Goal: Transaction & Acquisition: Download file/media

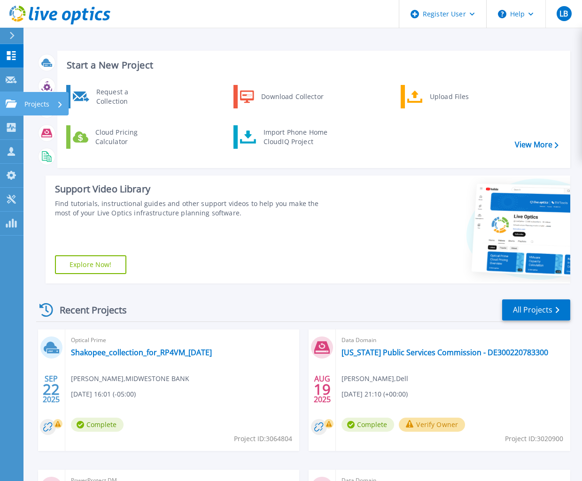
click at [8, 110] on link "Projects Projects" at bounding box center [11, 104] width 23 height 24
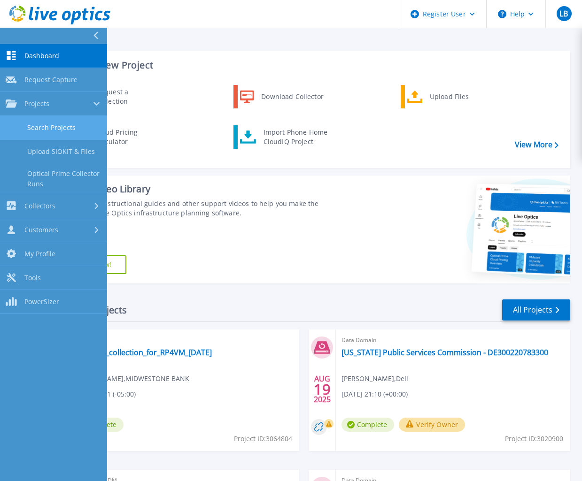
click at [30, 131] on link "Search Projects" at bounding box center [53, 128] width 107 height 24
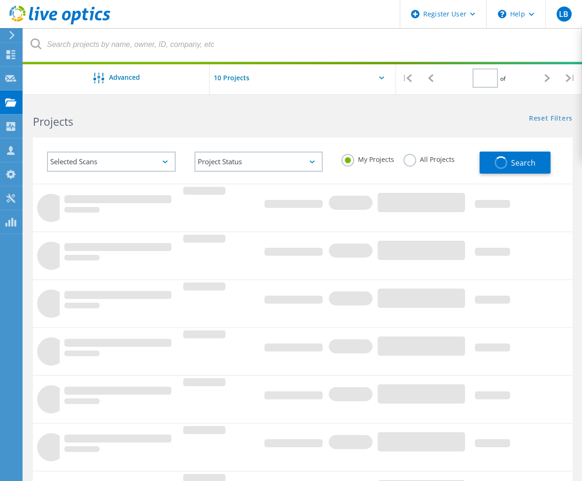
type input "1"
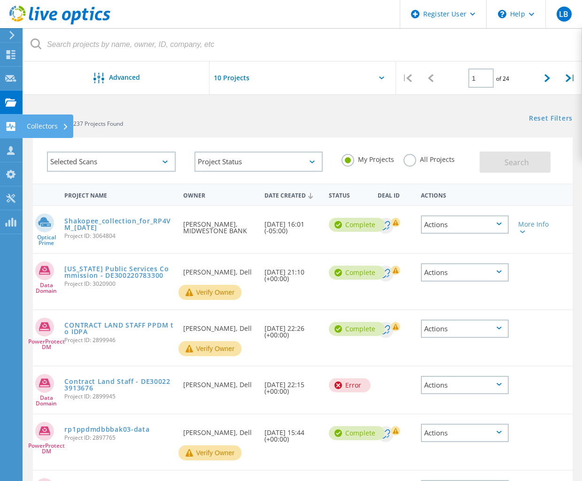
click at [13, 127] on use at bounding box center [11, 126] width 9 height 9
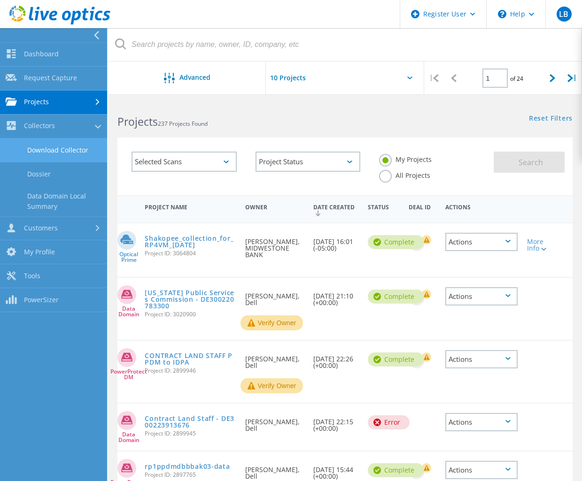
click at [41, 151] on link "Download Collector" at bounding box center [53, 151] width 107 height 24
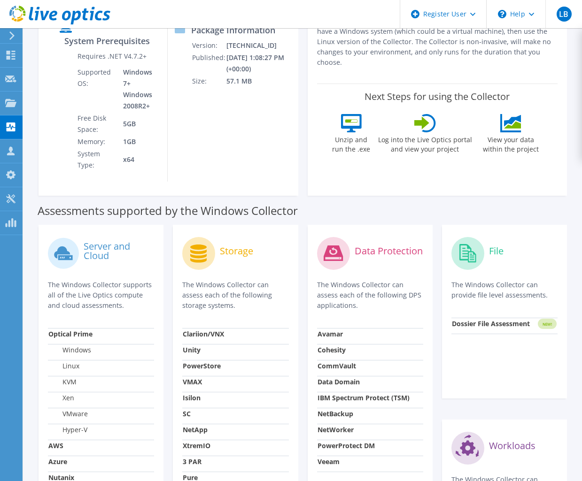
scroll to position [235, 0]
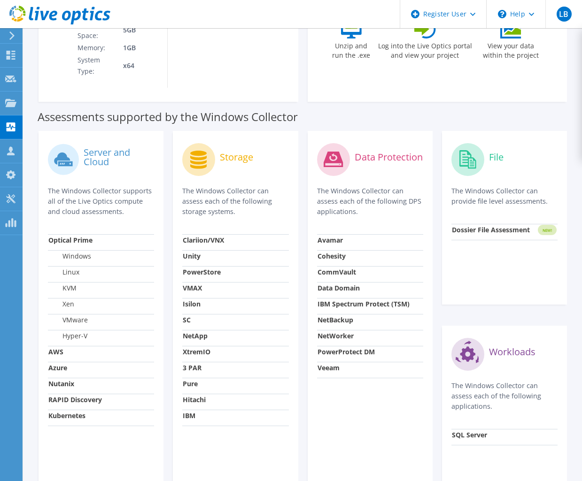
click at [327, 236] on strong "Avamar" at bounding box center [330, 240] width 25 height 9
click at [364, 150] on div "Data Protection" at bounding box center [370, 159] width 106 height 39
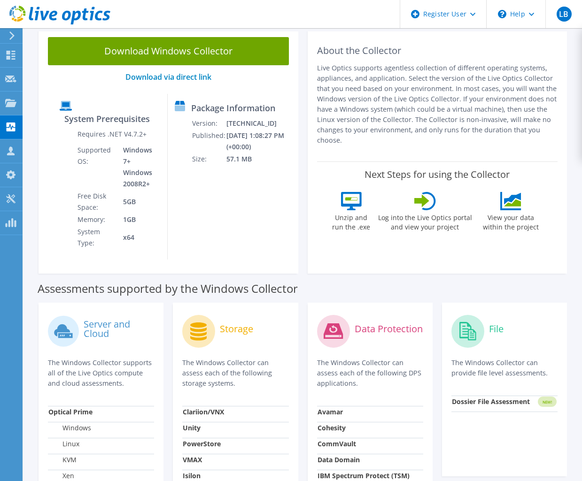
scroll to position [0, 0]
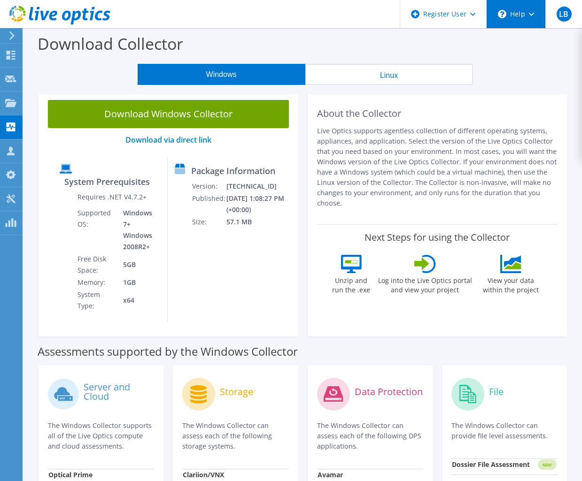
click at [517, 14] on div "\n Help" at bounding box center [515, 14] width 59 height 28
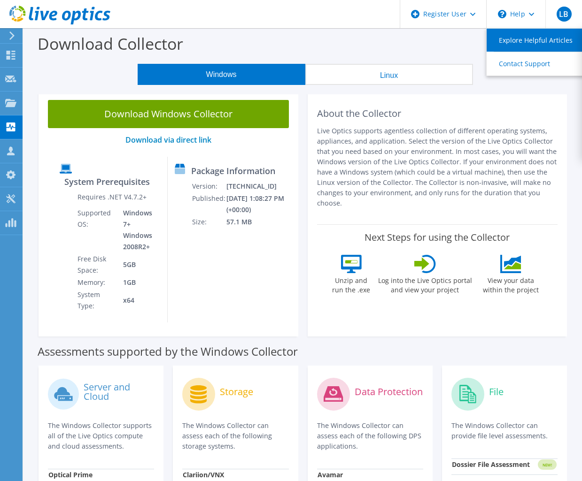
click at [526, 41] on link "Explore Helpful Articles" at bounding box center [539, 40] width 105 height 23
click at [408, 153] on p "Live Optics supports agentless collection of different operating systems, appli…" at bounding box center [437, 167] width 241 height 83
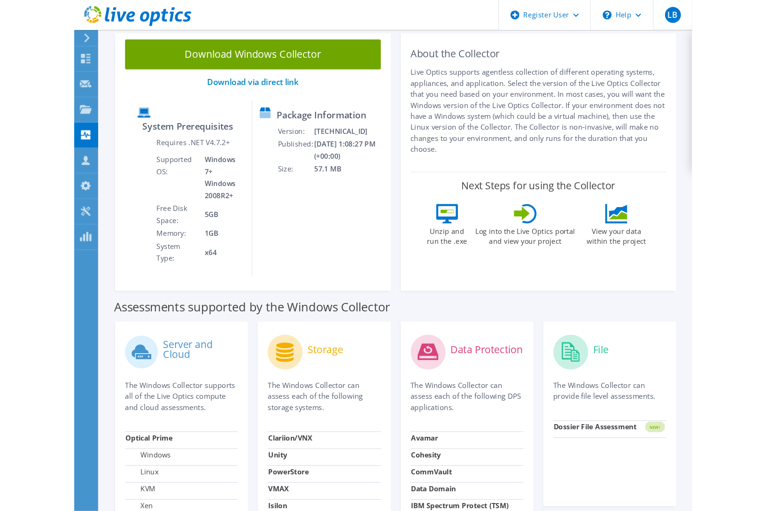
scroll to position [188, 0]
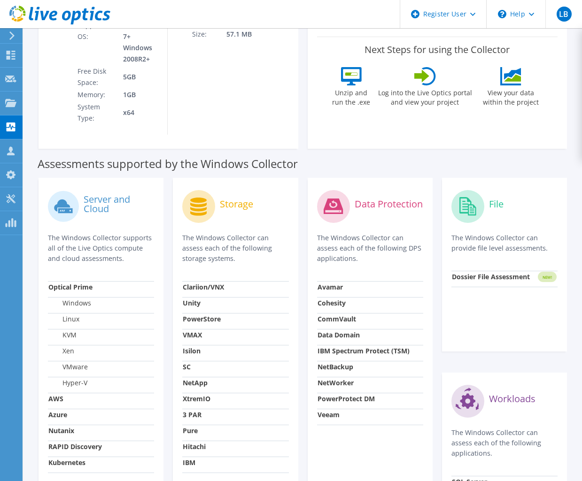
click at [330, 281] on td "Avamar" at bounding box center [370, 289] width 106 height 16
click at [329, 283] on strong "Avamar" at bounding box center [330, 287] width 25 height 9
click at [302, 258] on div "Storage The Windows Collector can assess each of the following storage systems.…" at bounding box center [235, 362] width 134 height 369
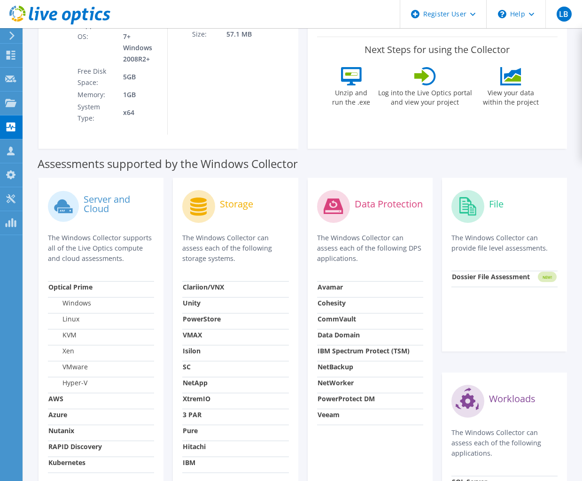
click at [34, 255] on div "Server and Cloud The Windows Collector supports all of the Live Optics compute …" at bounding box center [101, 362] width 134 height 369
